Goal: Task Accomplishment & Management: Use online tool/utility

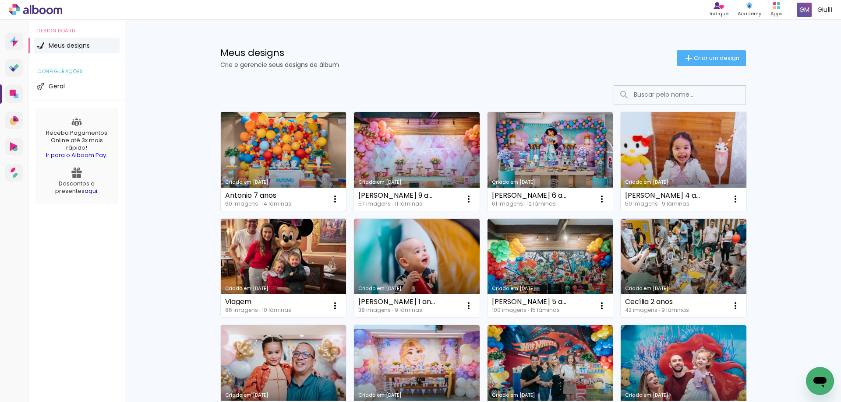
click at [257, 141] on link "Criado em [DATE]" at bounding box center [284, 161] width 126 height 99
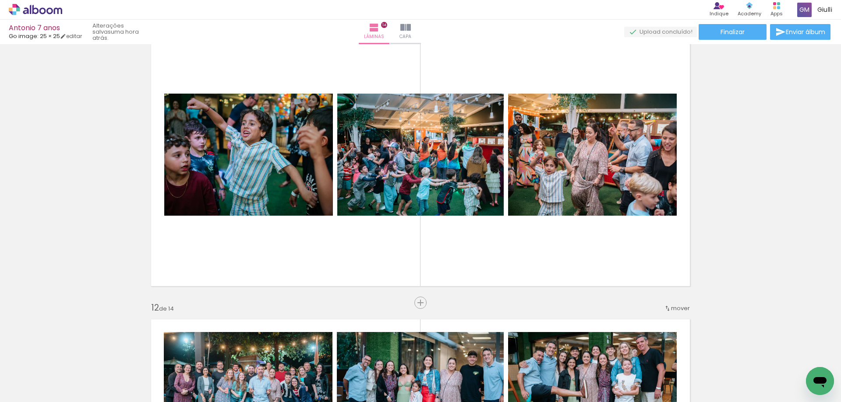
scroll to position [2978, 0]
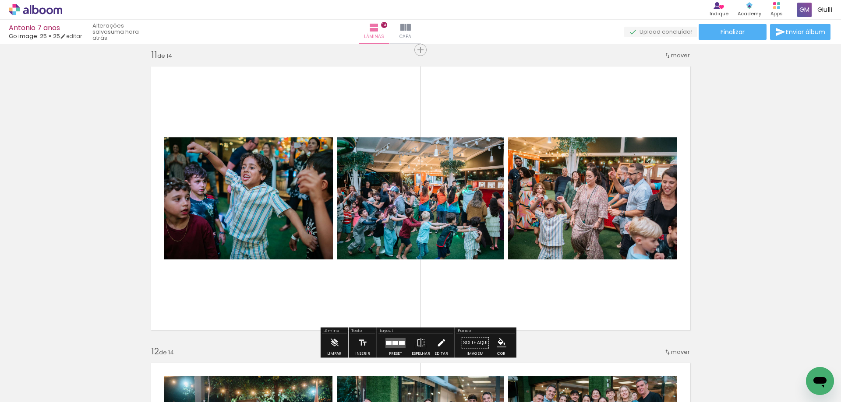
click at [436, 341] on iron-icon at bounding box center [441, 344] width 10 height 18
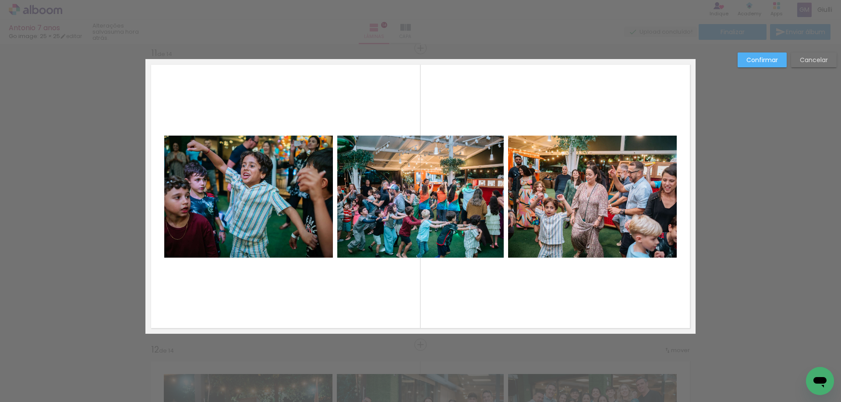
scroll to position [2980, 0]
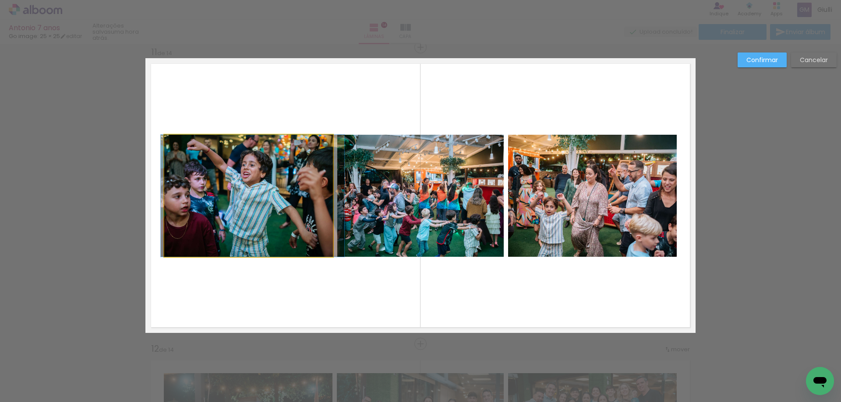
click at [285, 216] on quentale-photo at bounding box center [248, 196] width 169 height 122
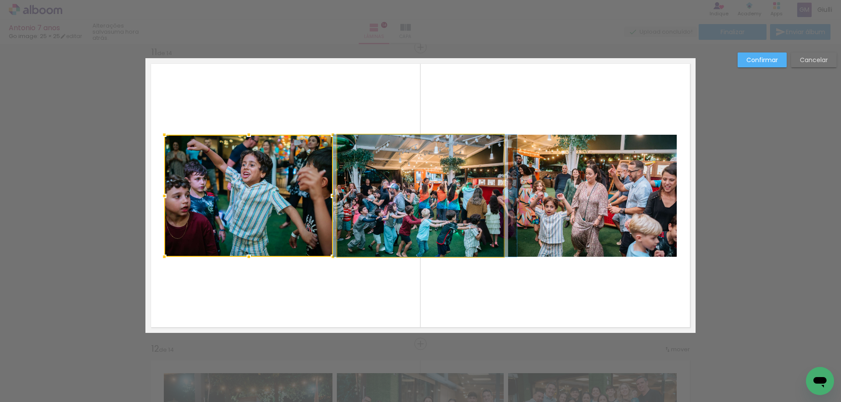
click at [398, 194] on quentale-photo at bounding box center [420, 196] width 166 height 122
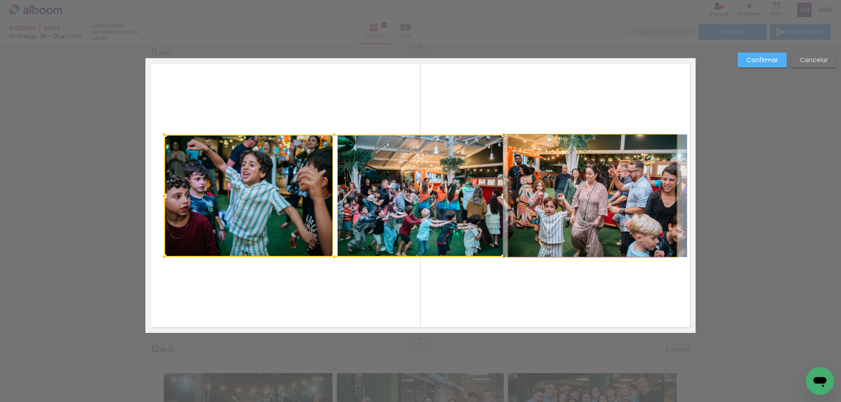
click at [590, 193] on quentale-photo at bounding box center [592, 196] width 169 height 122
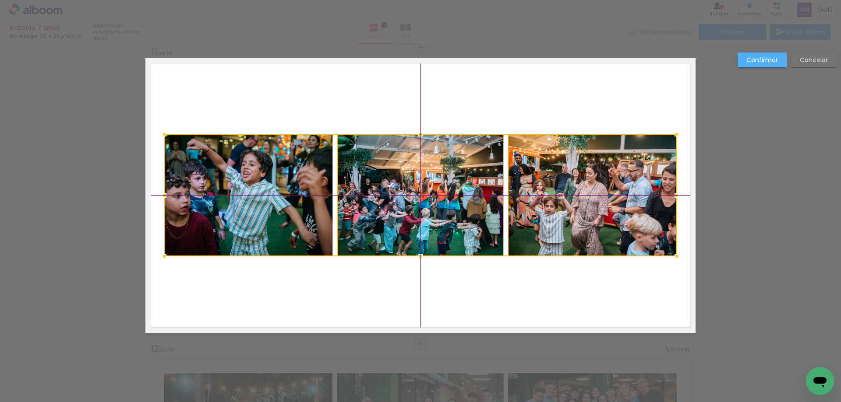
click at [438, 204] on div at bounding box center [420, 195] width 512 height 122
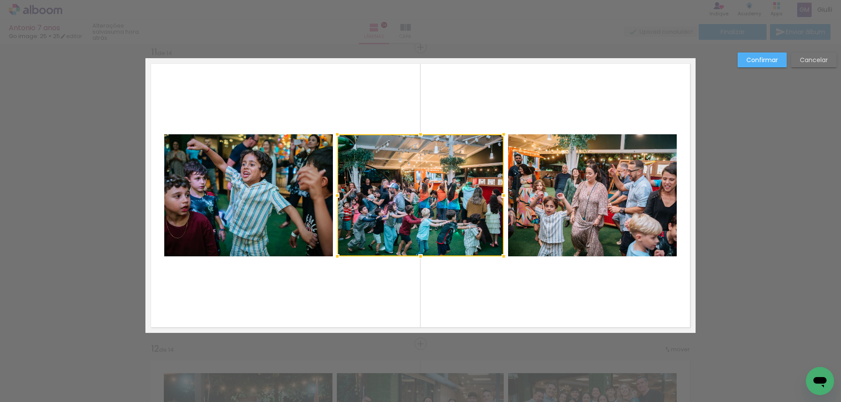
click at [0, 0] on slot "Confirmar" at bounding box center [0, 0] width 0 height 0
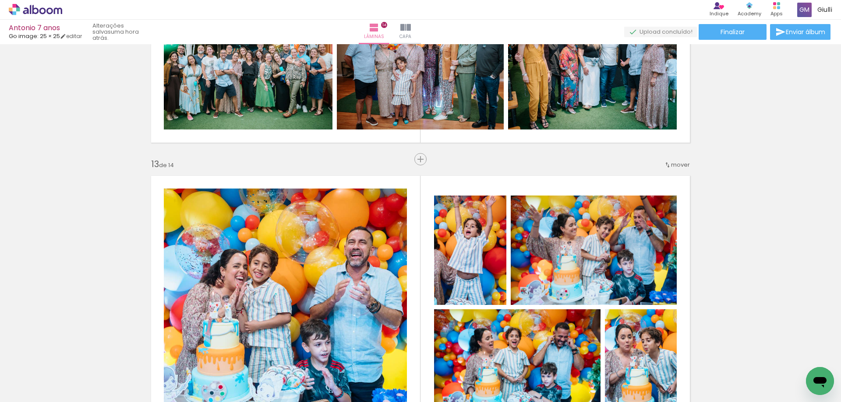
scroll to position [3637, 0]
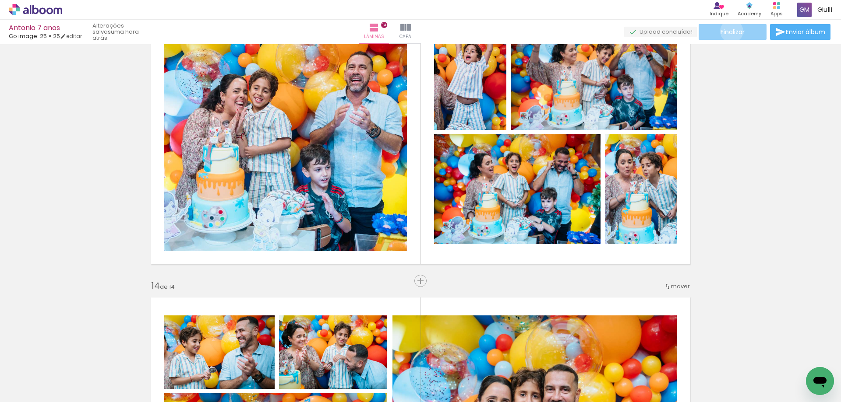
click at [728, 31] on span "Finalizar" at bounding box center [732, 32] width 24 height 6
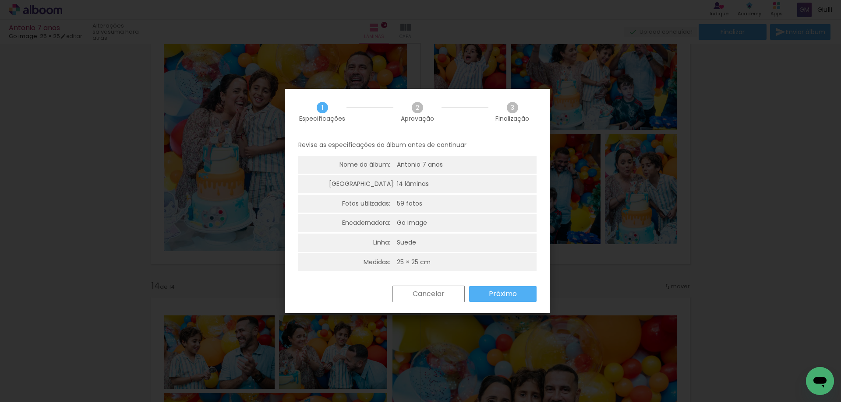
click at [0, 0] on slot "Próximo" at bounding box center [0, 0] width 0 height 0
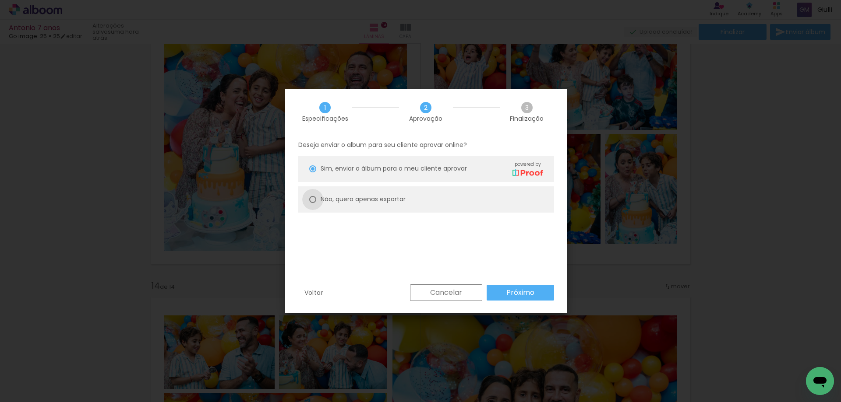
click at [0, 0] on div at bounding box center [0, 0] width 0 height 0
type paper-radio-button "on"
click at [0, 0] on slot "Cancelar" at bounding box center [0, 0] width 0 height 0
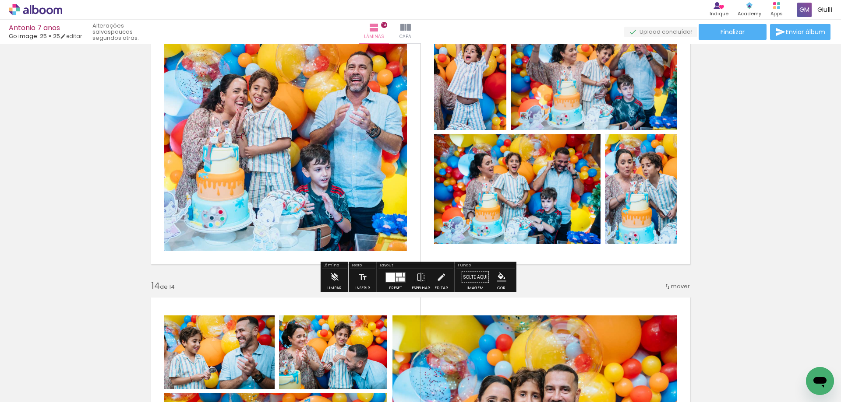
scroll to position [3331, 0]
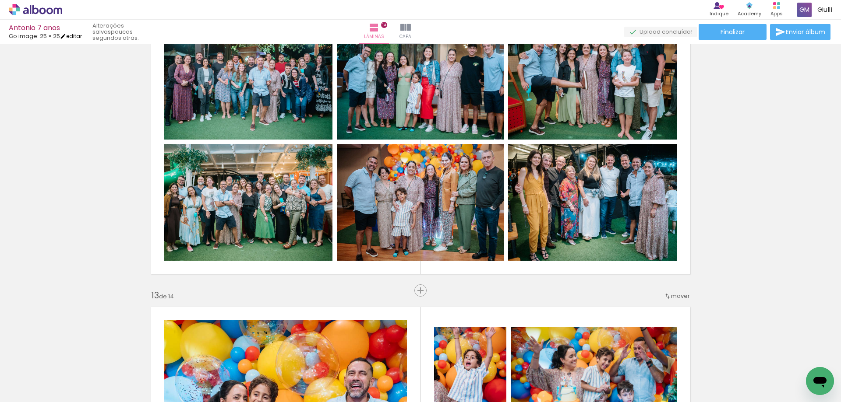
click at [75, 37] on link "editar" at bounding box center [71, 35] width 22 height 7
type input "4"
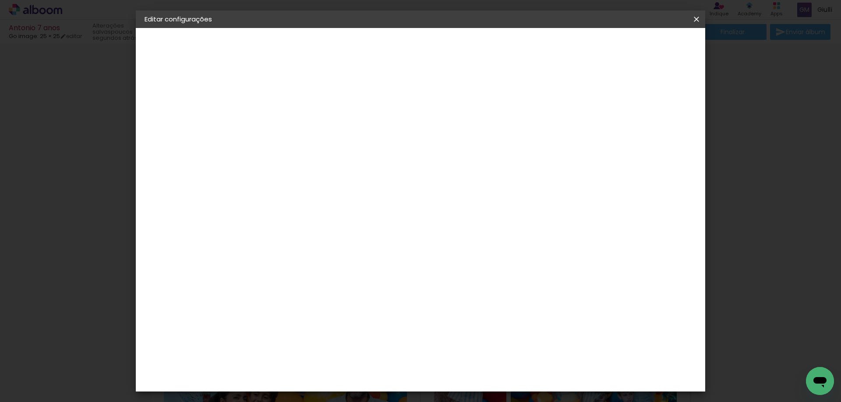
click at [335, 145] on div "Escolha o tamanho" at bounding box center [310, 162] width 51 height 41
click at [335, 143] on div "Escolha o tamanho" at bounding box center [310, 162] width 51 height 41
click at [0, 0] on slot "Voltar" at bounding box center [0, 0] width 0 height 0
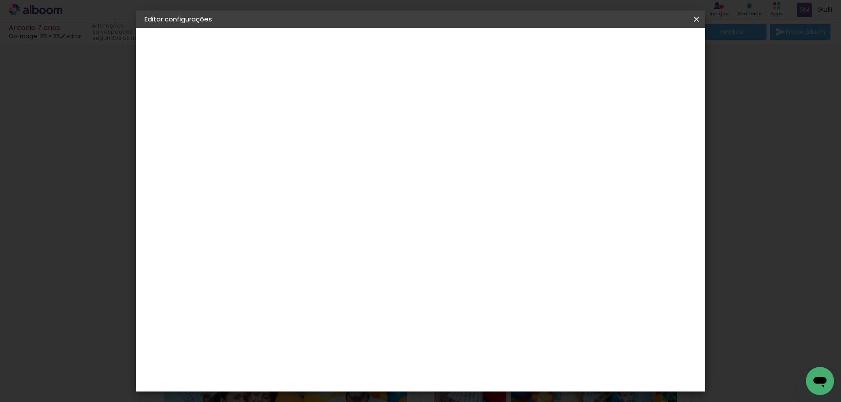
click at [303, 332] on div "Go image" at bounding box center [292, 339] width 21 height 14
click at [0, 0] on slot "Avançar" at bounding box center [0, 0] width 0 height 0
click at [332, 147] on iron-icon at bounding box center [327, 152] width 11 height 11
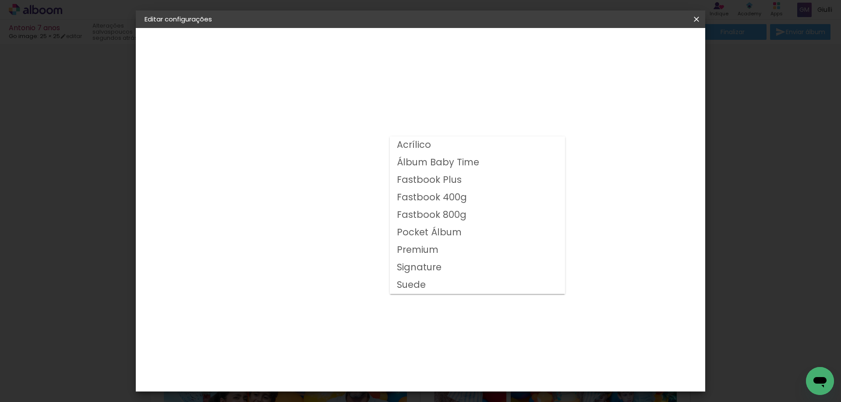
click at [0, 0] on slot "Suede" at bounding box center [0, 0] width 0 height 0
type input "Suede"
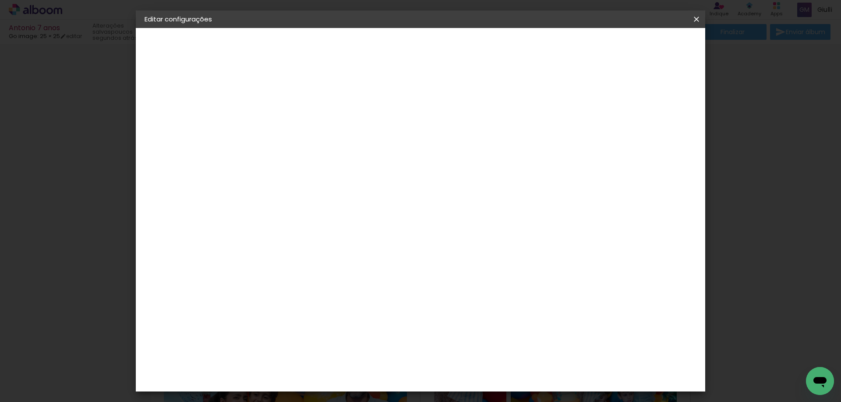
scroll to position [44, 0]
click at [347, 296] on span "25 × 25" at bounding box center [326, 307] width 41 height 23
click at [0, 0] on slot "Avançar" at bounding box center [0, 0] width 0 height 0
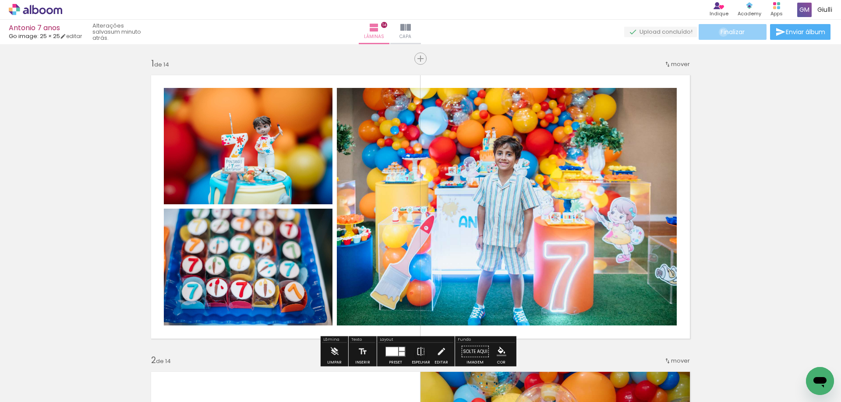
click at [720, 32] on span "Finalizar" at bounding box center [732, 32] width 24 height 6
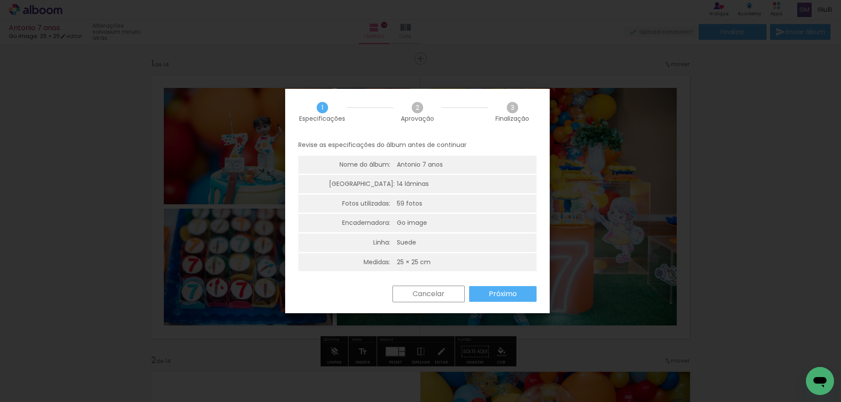
click at [0, 0] on slot "Próximo" at bounding box center [0, 0] width 0 height 0
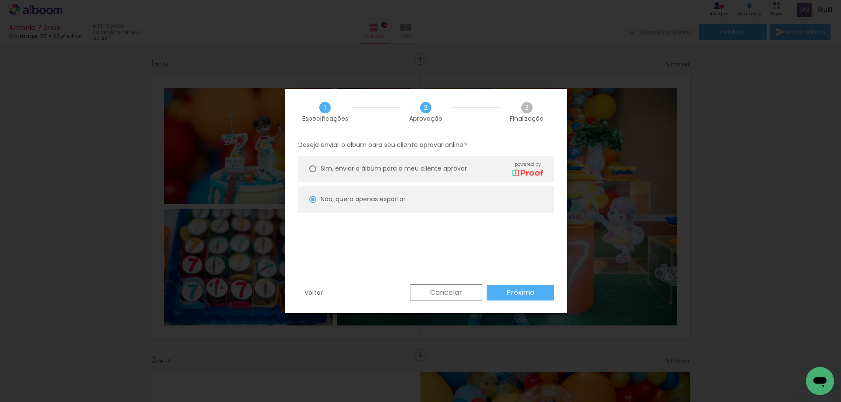
click at [0, 0] on slot "Próximo" at bounding box center [0, 0] width 0 height 0
type input "Alta, 300 DPI"
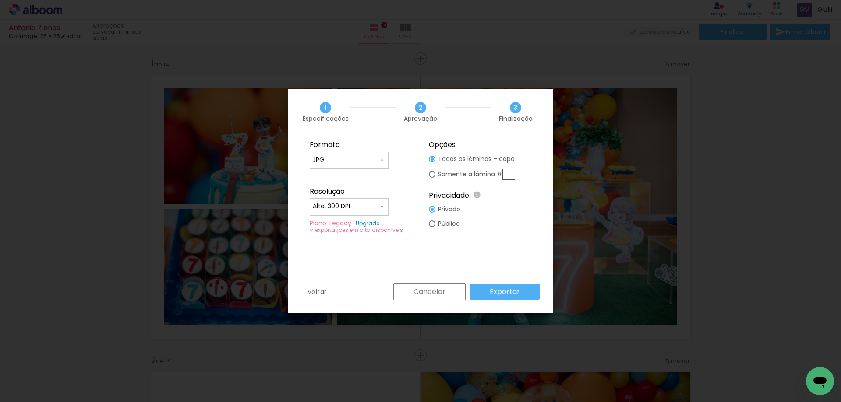
click at [0, 0] on slot "Exportar" at bounding box center [0, 0] width 0 height 0
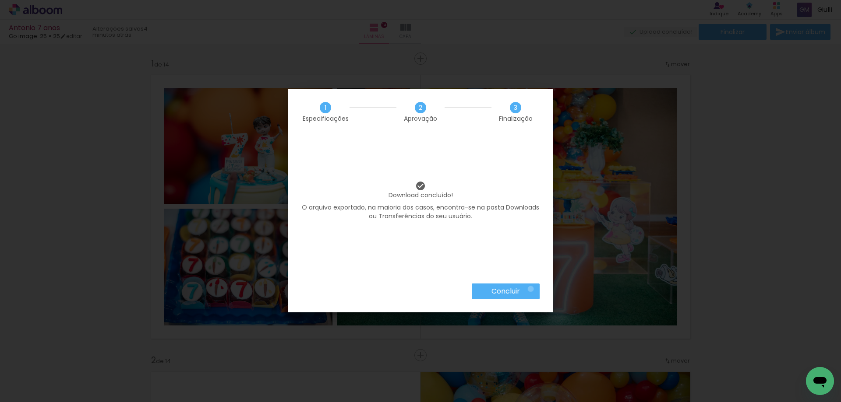
click at [529, 289] on paper-button "Concluir" at bounding box center [506, 292] width 68 height 16
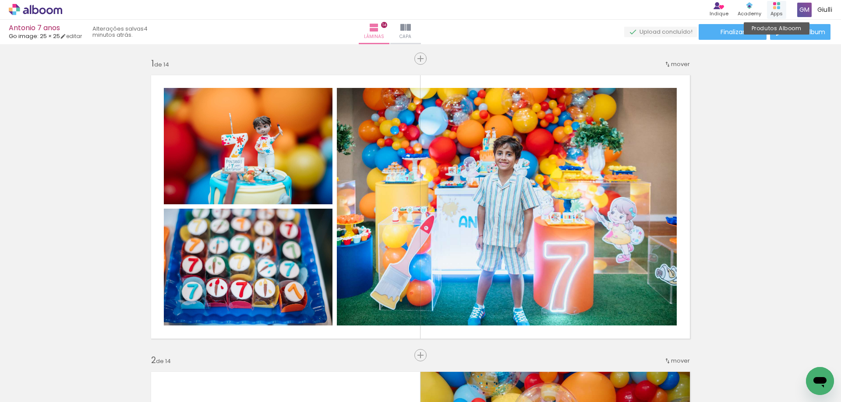
click at [780, 7] on div "Produtos Alboom Apps" at bounding box center [776, 10] width 19 height 18
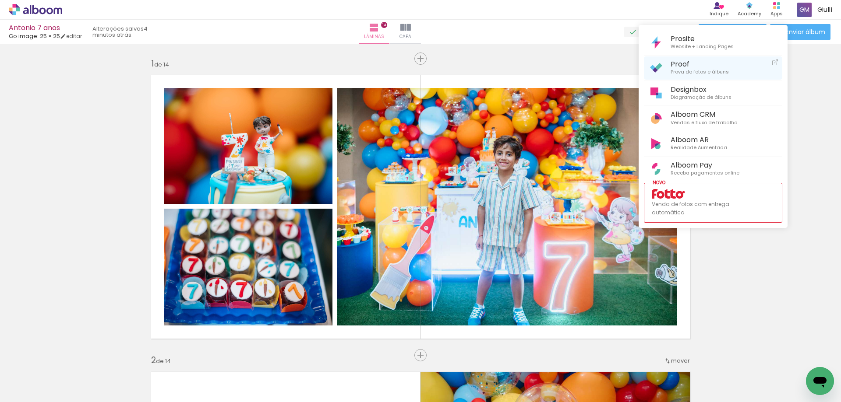
click at [723, 72] on span "Prova de fotos e álbuns" at bounding box center [699, 72] width 58 height 8
